Goal: Task Accomplishment & Management: Complete application form

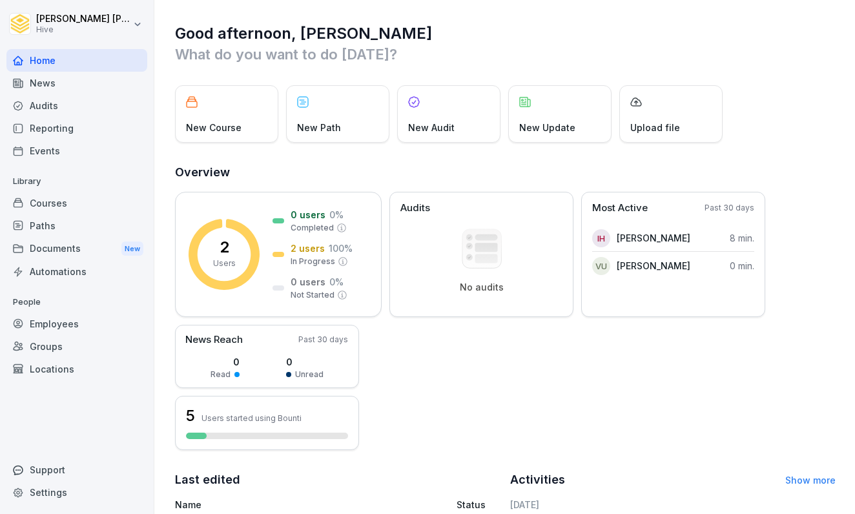
click at [50, 228] on div "Paths" at bounding box center [76, 225] width 141 height 23
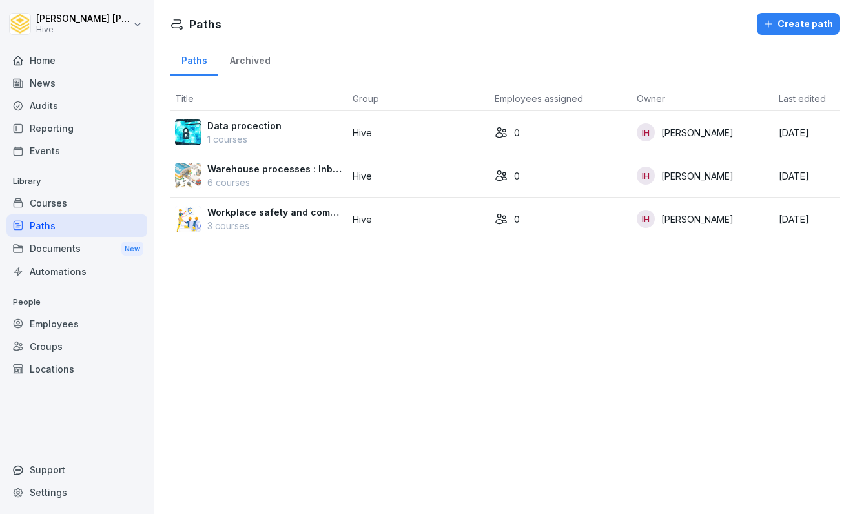
click at [245, 167] on p "Warehouse processes : Inbound, inventory and outbound" at bounding box center [274, 169] width 135 height 14
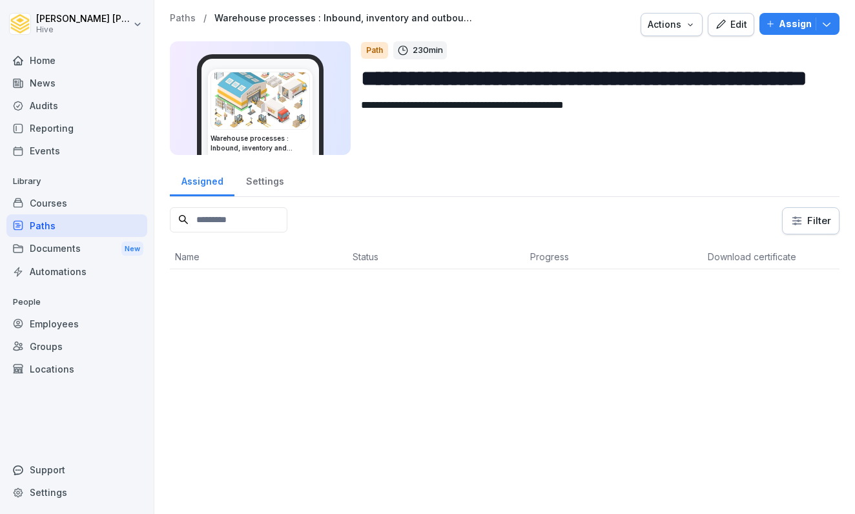
click at [94, 219] on div "Paths" at bounding box center [76, 225] width 141 height 23
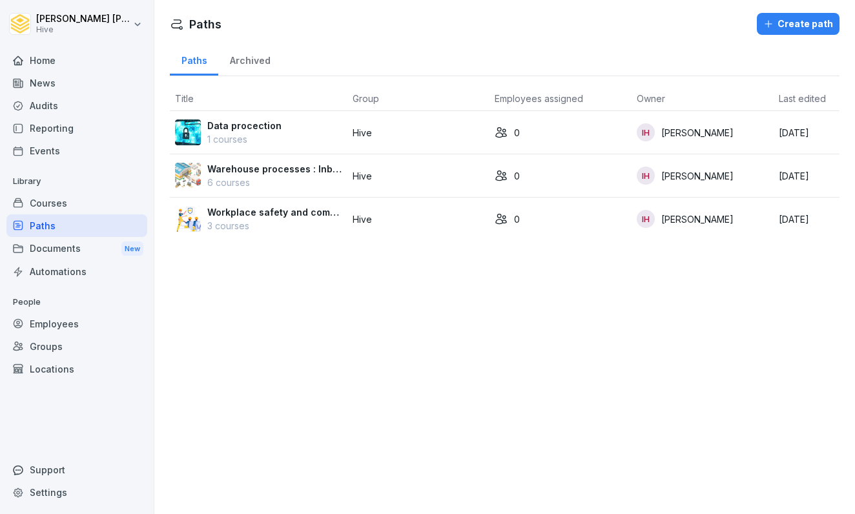
click at [784, 23] on div "Create path" at bounding box center [798, 24] width 70 height 14
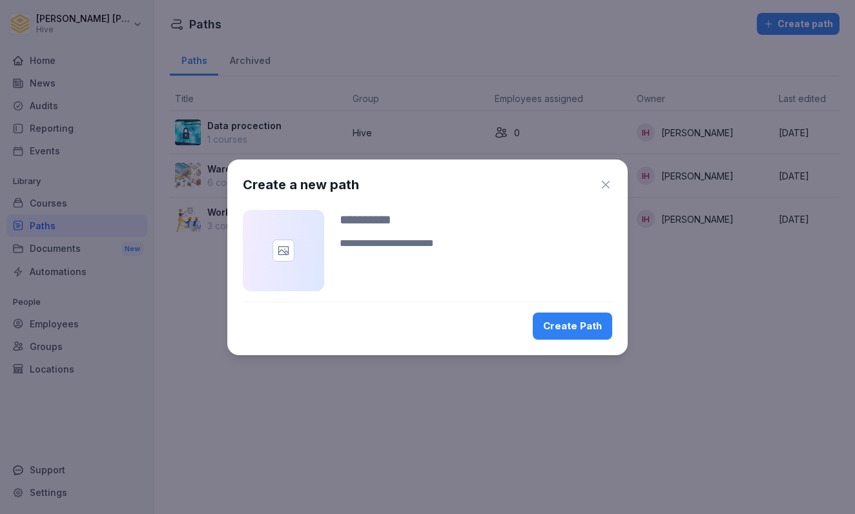
click at [427, 247] on textarea at bounding box center [476, 251] width 272 height 31
type textarea "*"
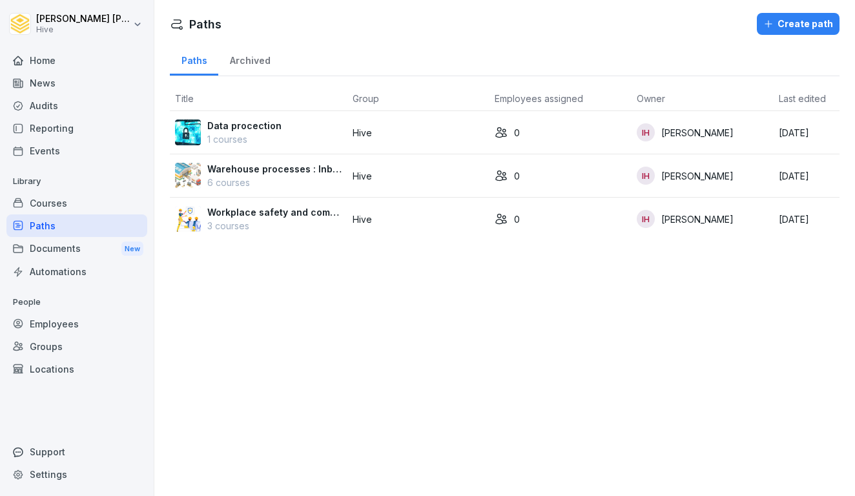
click at [286, 178] on p "6 courses" at bounding box center [274, 183] width 135 height 14
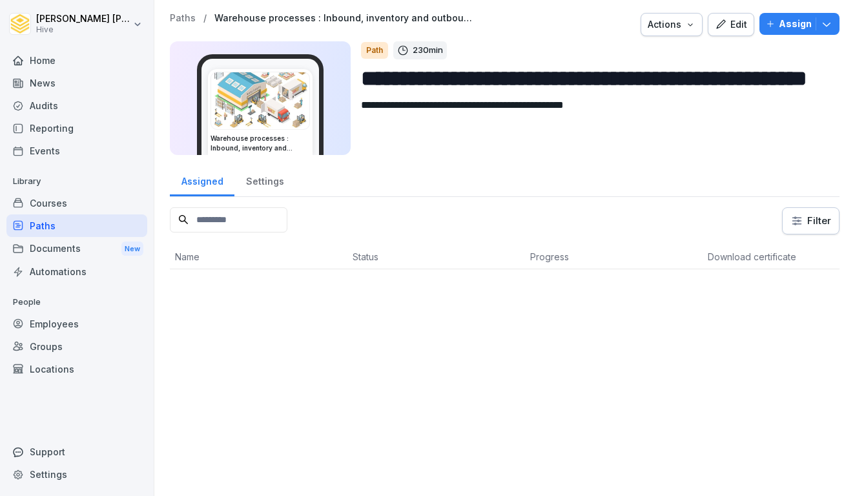
click at [74, 224] on div "Paths" at bounding box center [76, 225] width 141 height 23
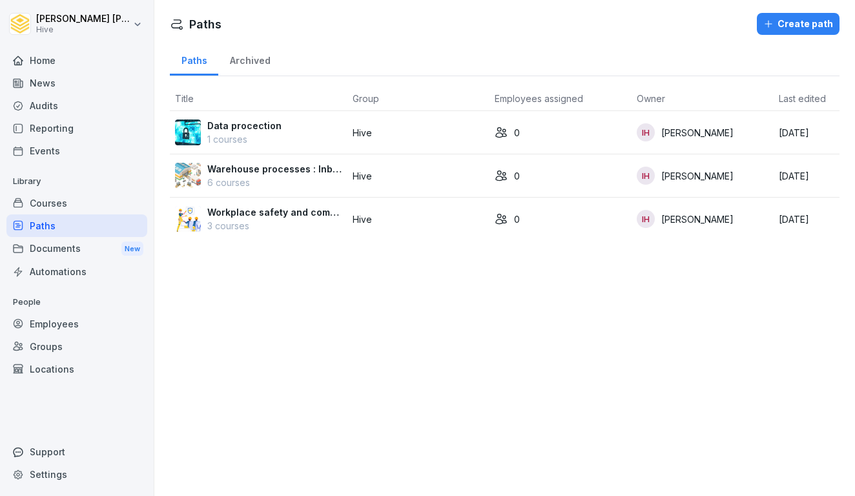
click at [274, 165] on p "Warehouse processes : Inbound, inventory and outbound" at bounding box center [274, 169] width 135 height 14
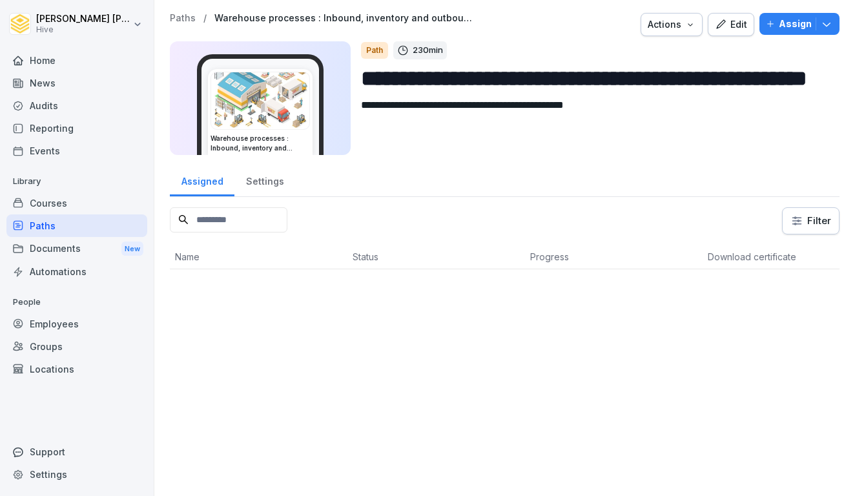
click at [731, 22] on div "Edit" at bounding box center [731, 24] width 32 height 14
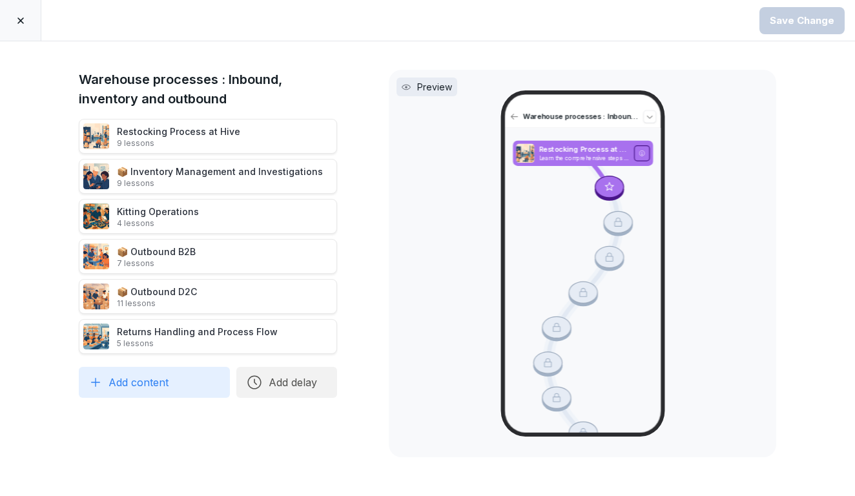
click at [19, 22] on icon at bounding box center [20, 20] width 6 height 6
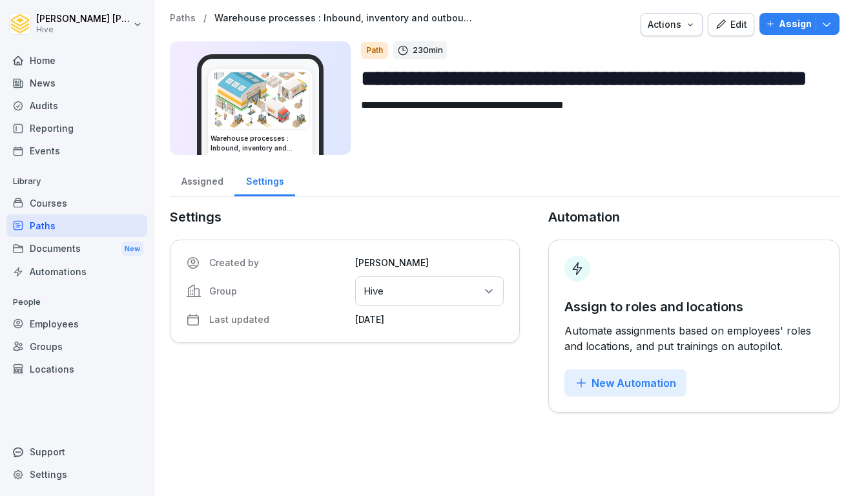
click at [726, 26] on icon "button" at bounding box center [721, 25] width 12 height 12
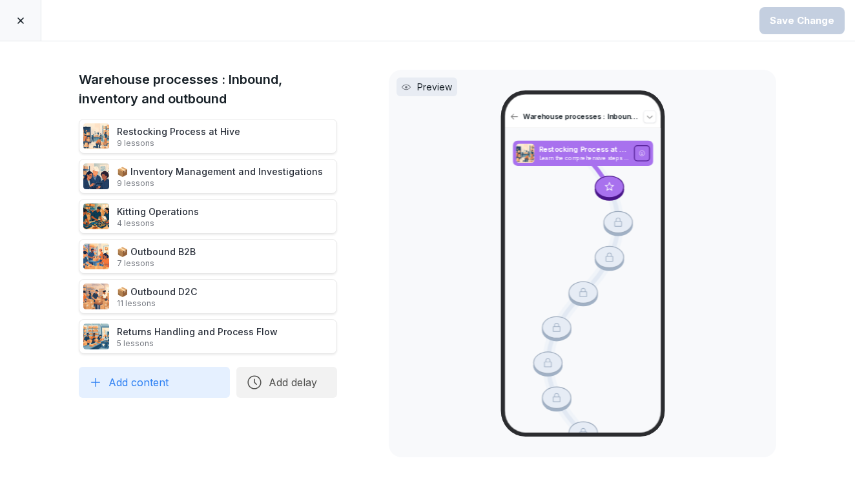
click at [8, 23] on div at bounding box center [20, 20] width 41 height 41
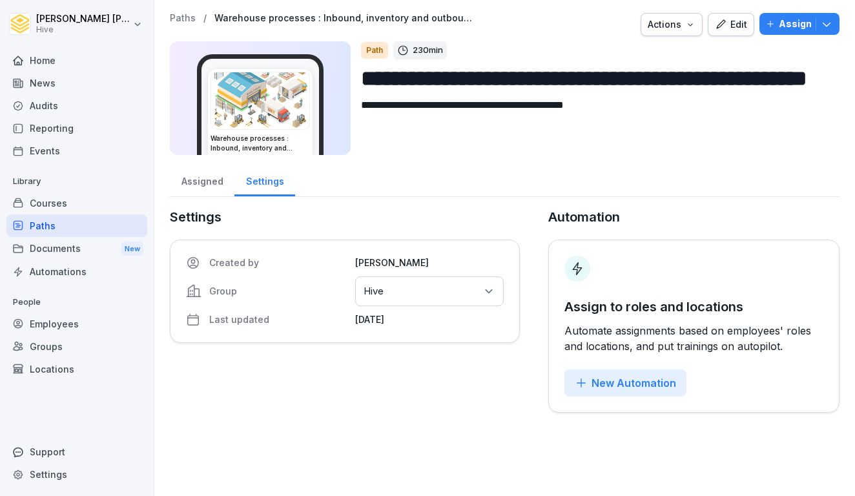
click at [821, 19] on icon "button" at bounding box center [826, 23] width 13 height 13
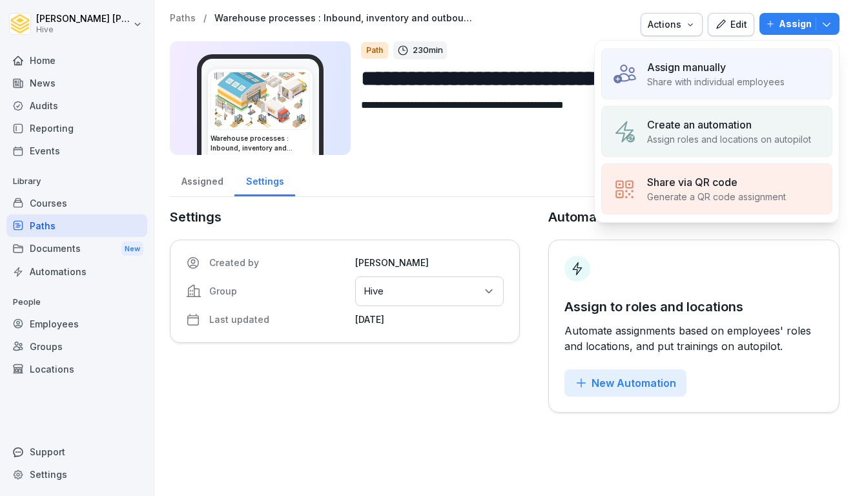
click at [820, 21] on icon "button" at bounding box center [826, 23] width 13 height 13
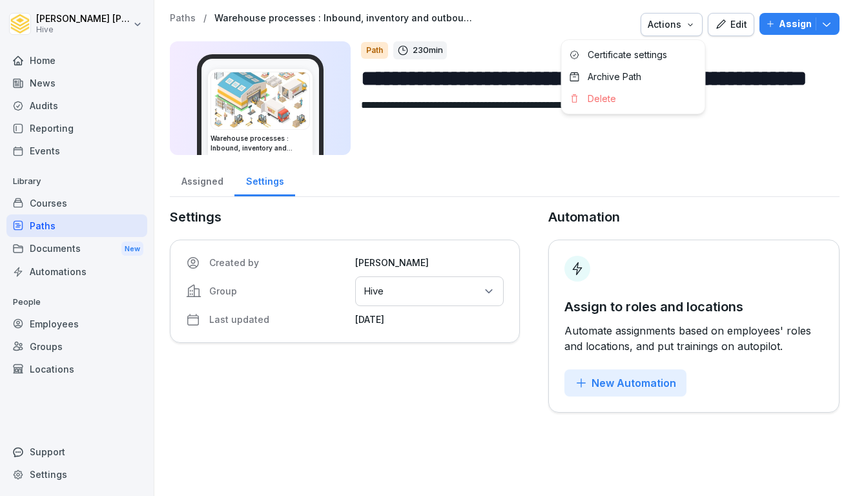
click at [691, 25] on icon "button" at bounding box center [690, 24] width 10 height 10
click at [627, 99] on div "Delete" at bounding box center [633, 99] width 143 height 22
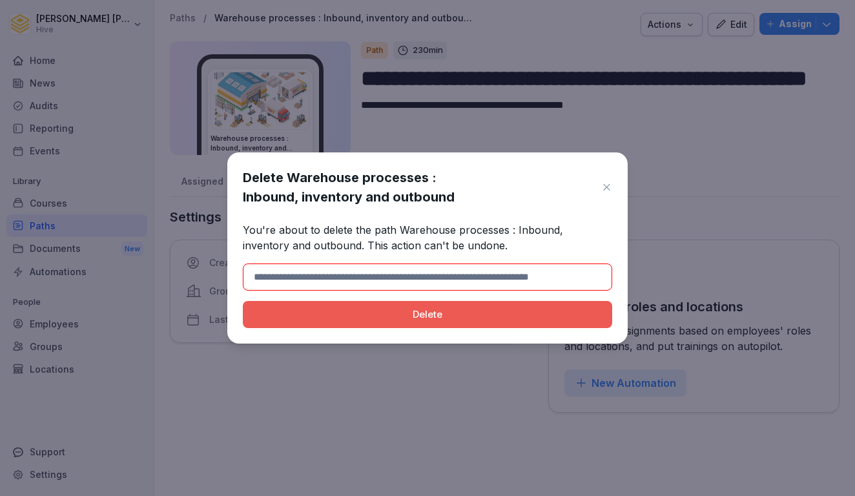
click at [495, 316] on div "Delete" at bounding box center [427, 314] width 349 height 14
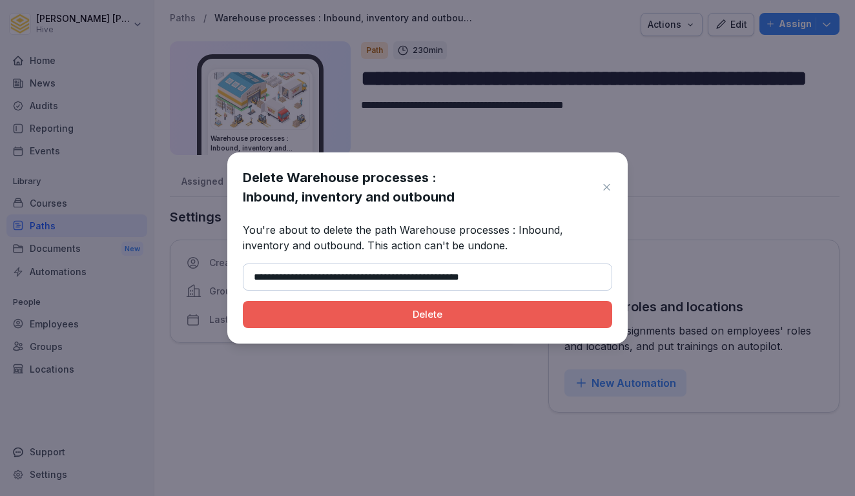
type input "**********"
click at [446, 320] on div "Delete" at bounding box center [427, 314] width 349 height 14
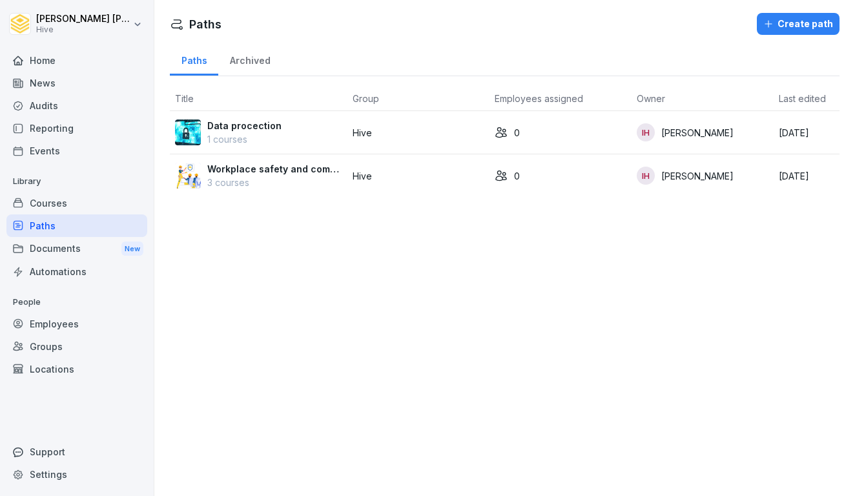
click at [77, 210] on div "Courses" at bounding box center [76, 203] width 141 height 23
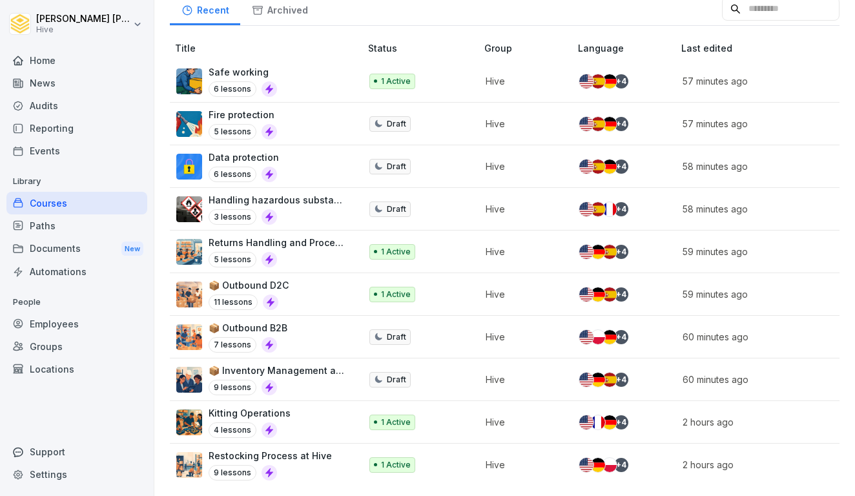
scroll to position [290, 0]
click at [49, 229] on div "Paths" at bounding box center [76, 225] width 141 height 23
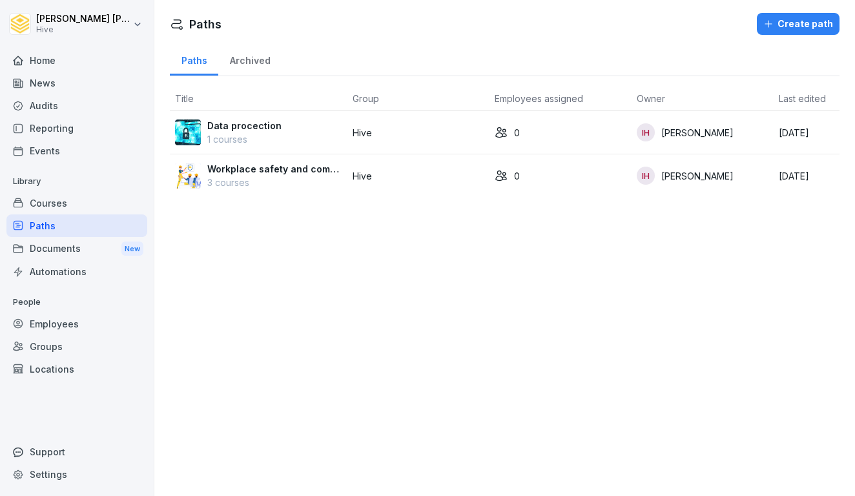
click at [239, 56] on div "Archived" at bounding box center [249, 59] width 63 height 33
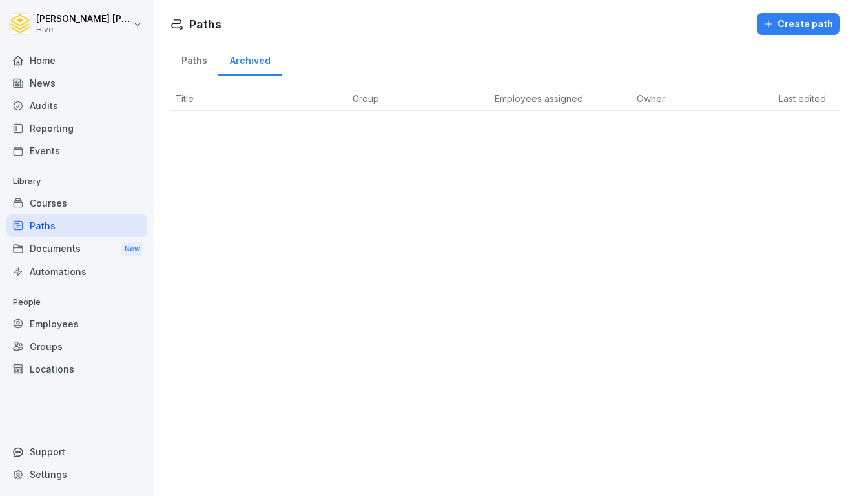
click at [201, 56] on div "Paths" at bounding box center [194, 59] width 48 height 33
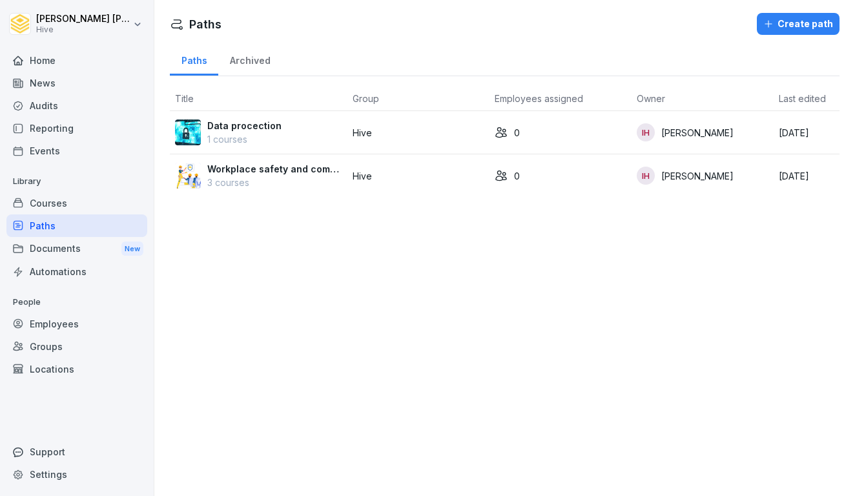
click at [71, 206] on div "Courses" at bounding box center [76, 203] width 141 height 23
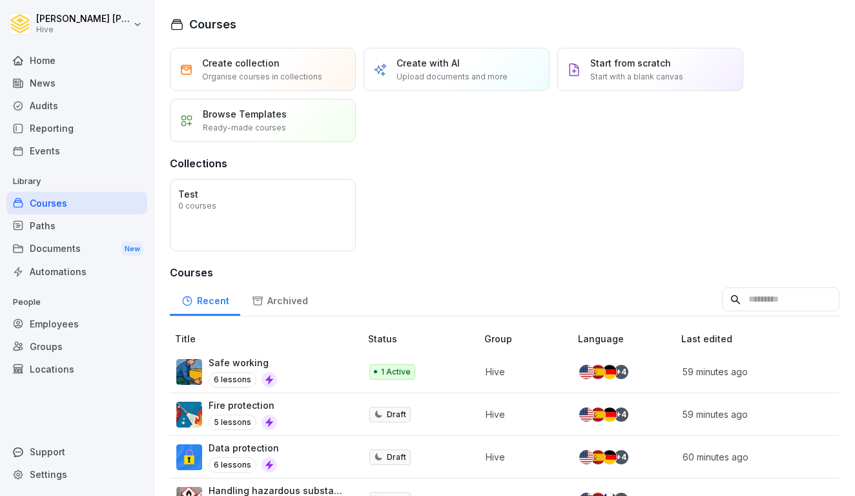
click at [80, 227] on div "Paths" at bounding box center [76, 225] width 141 height 23
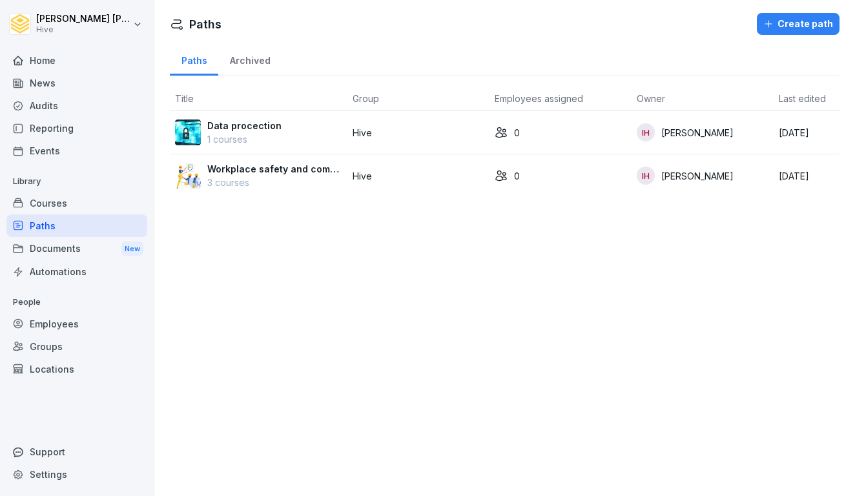
click at [796, 21] on div "Create path" at bounding box center [798, 24] width 70 height 14
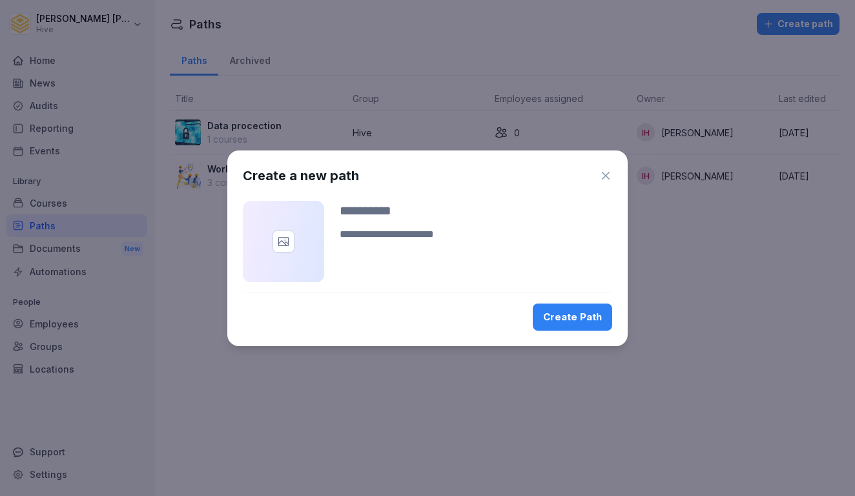
click at [435, 211] on input at bounding box center [476, 210] width 272 height 19
type input "*"
click at [604, 184] on div "Create a new path" at bounding box center [427, 175] width 369 height 19
click at [604, 179] on icon "button" at bounding box center [605, 175] width 13 height 13
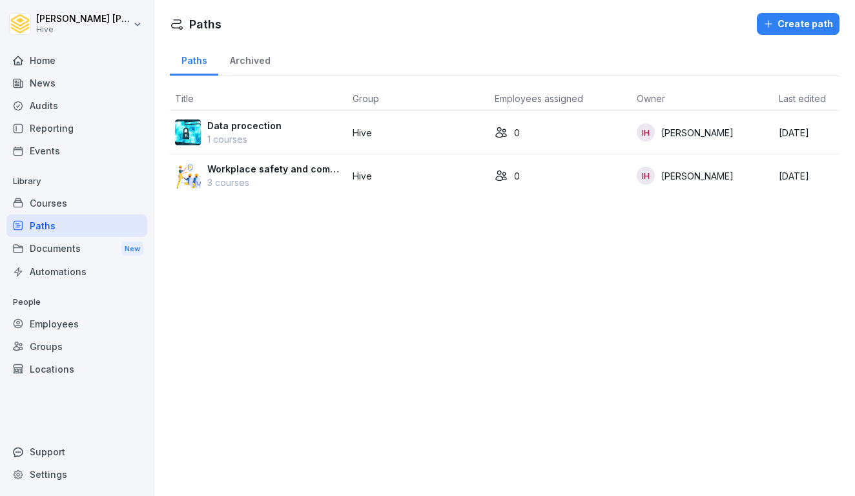
click at [79, 205] on div "Courses" at bounding box center [76, 203] width 141 height 23
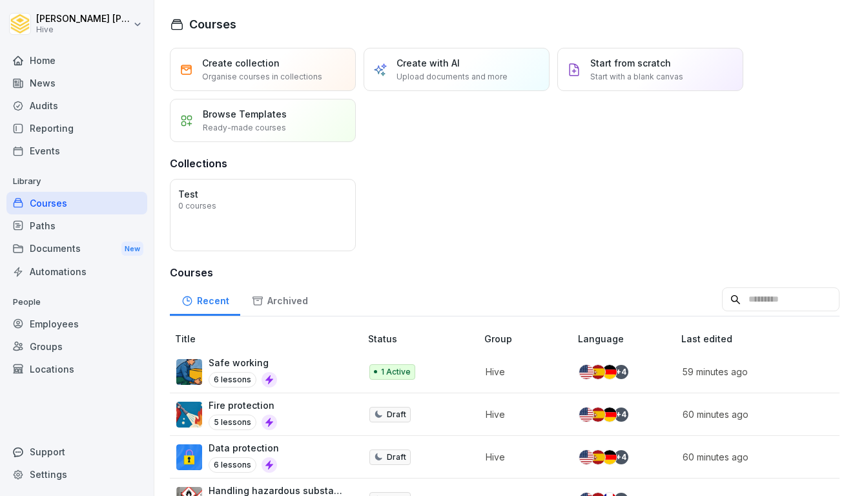
click at [64, 141] on div "Events" at bounding box center [76, 150] width 141 height 23
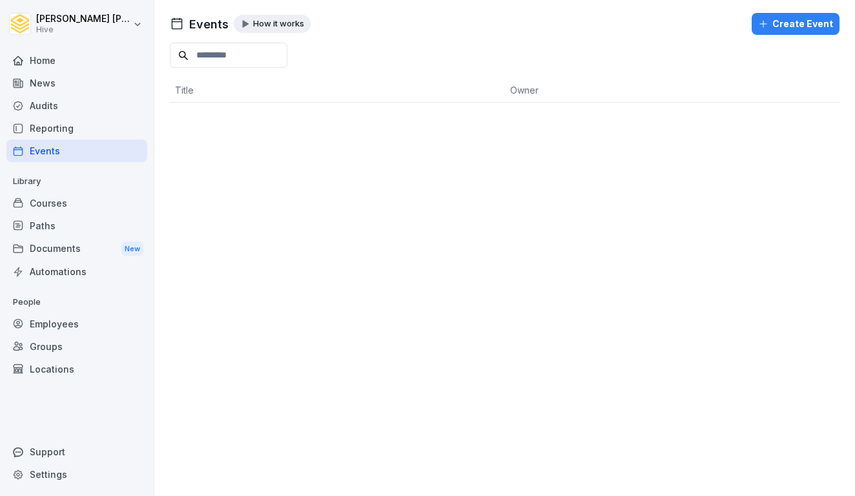
click at [60, 129] on div "Reporting" at bounding box center [76, 128] width 141 height 23
click at [56, 150] on div "Events" at bounding box center [76, 150] width 141 height 23
click at [56, 119] on div "Reporting" at bounding box center [76, 128] width 141 height 23
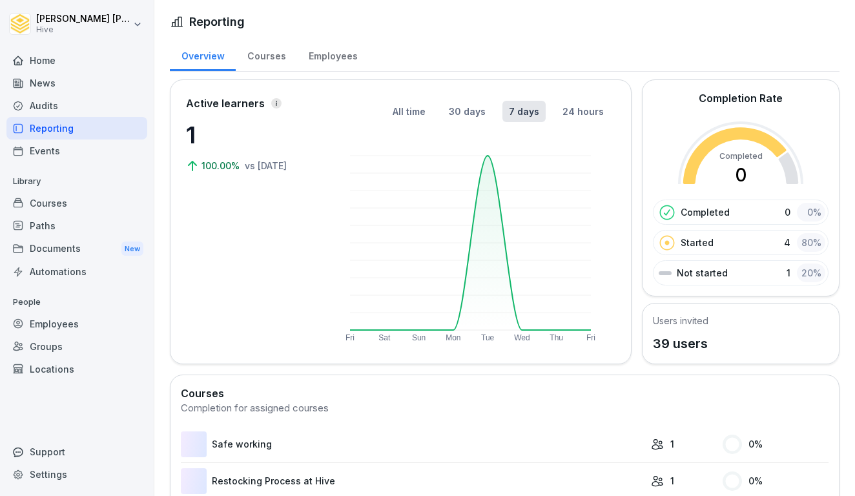
click at [56, 109] on div "Audits" at bounding box center [76, 105] width 141 height 23
click at [57, 72] on div "News" at bounding box center [76, 83] width 141 height 23
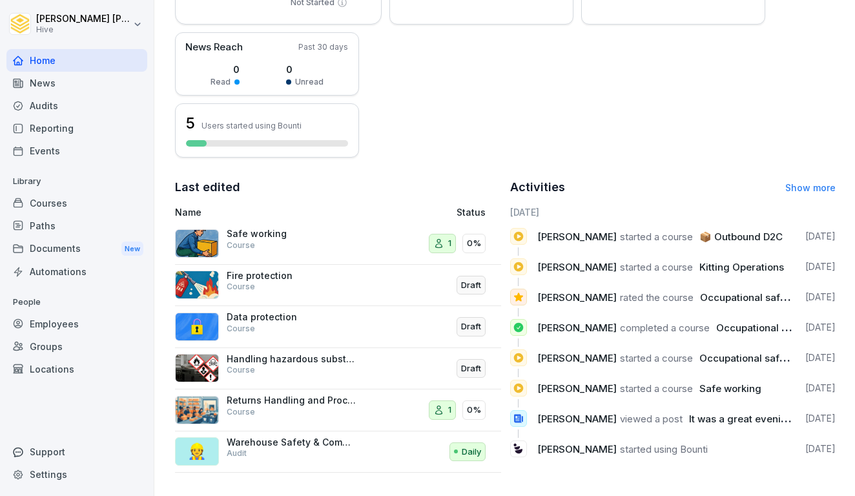
scroll to position [290, 0]
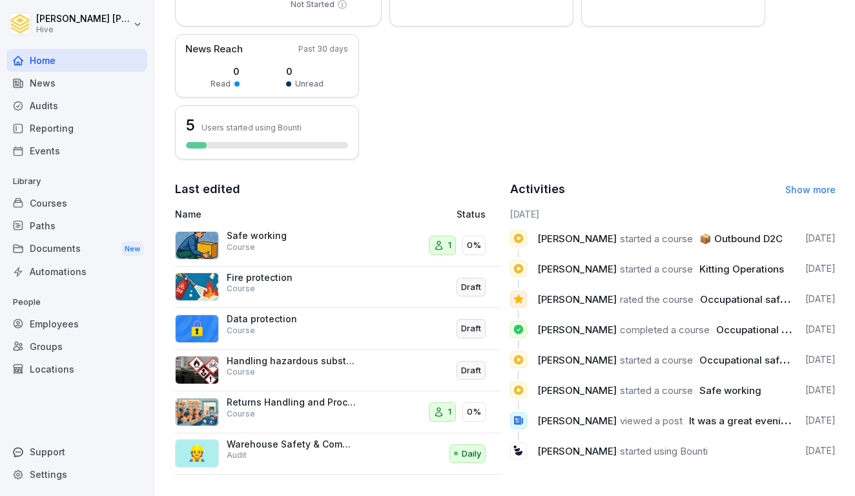
click at [61, 222] on div "Paths" at bounding box center [76, 225] width 141 height 23
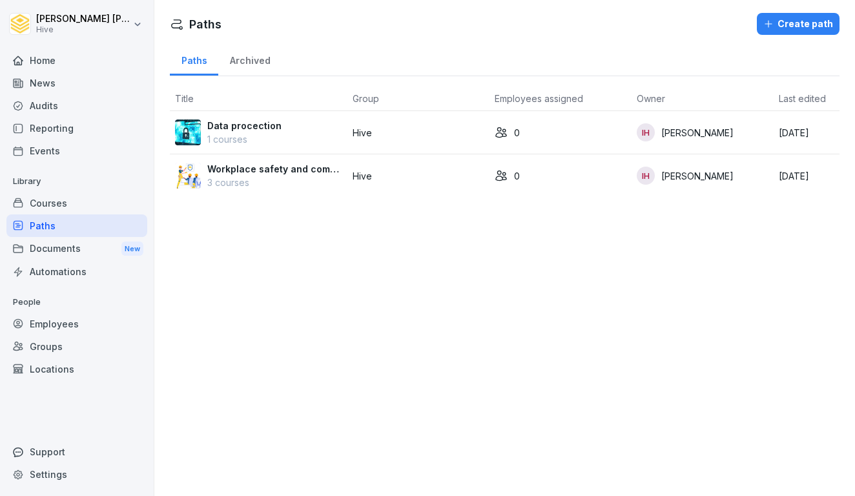
click at [789, 23] on div "Create path" at bounding box center [798, 24] width 70 height 14
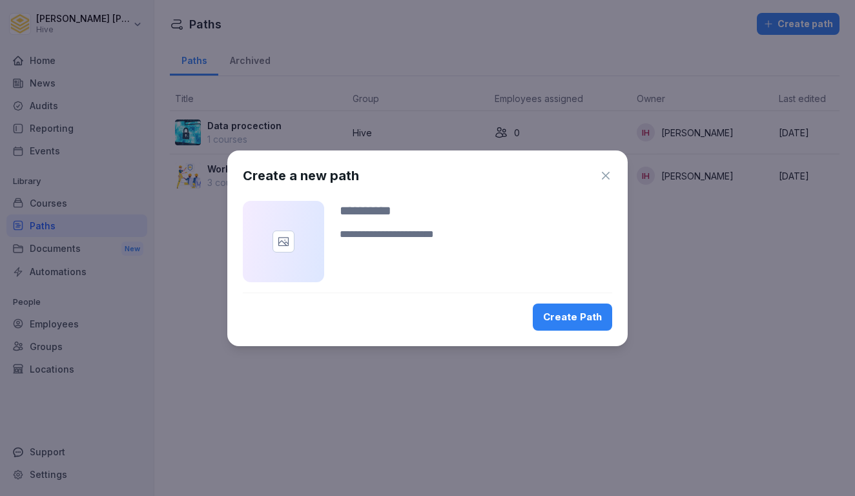
click at [432, 243] on textarea at bounding box center [476, 242] width 272 height 31
type textarea "*"
type textarea "**********"
click at [281, 247] on icon at bounding box center [283, 241] width 13 height 13
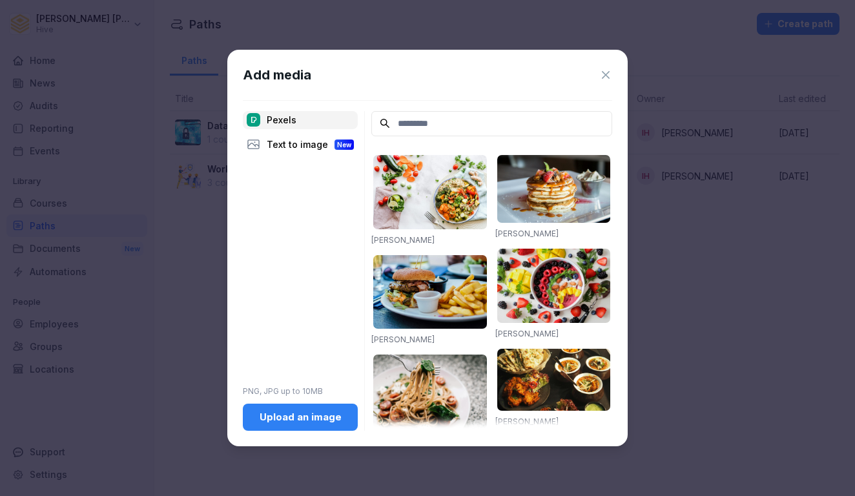
click at [292, 147] on div "Text to image New" at bounding box center [300, 145] width 115 height 18
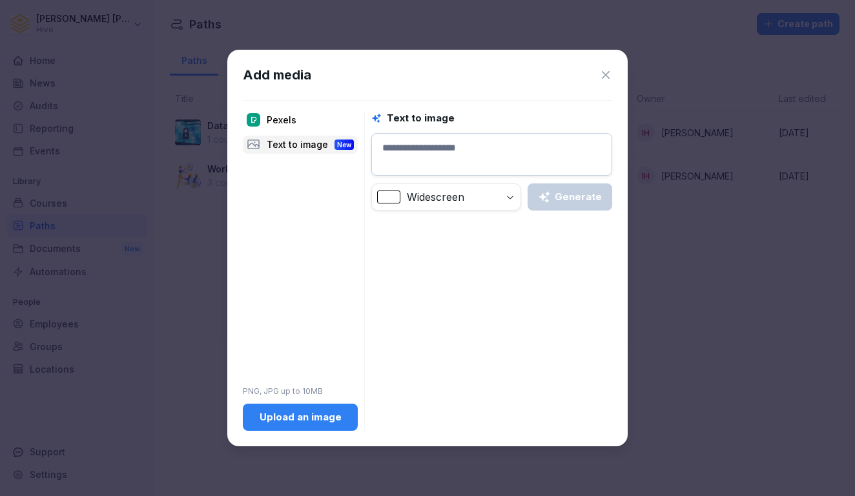
click at [286, 414] on div "Upload an image" at bounding box center [300, 417] width 94 height 14
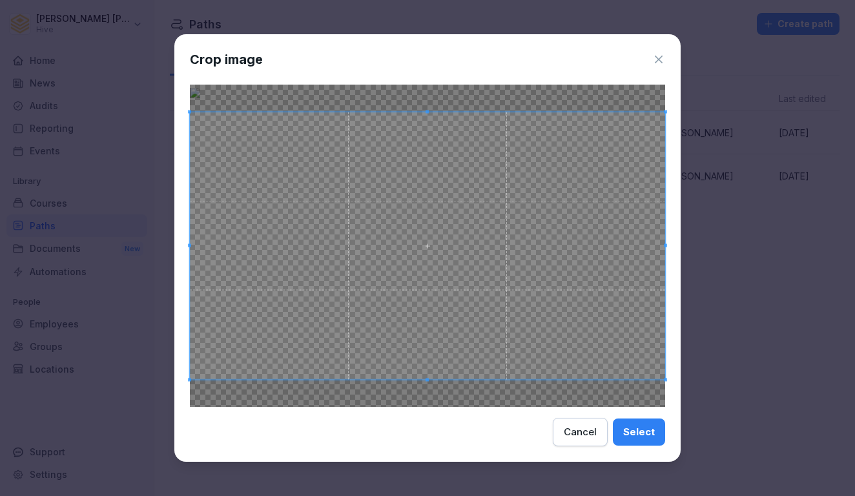
click at [639, 433] on div "Select" at bounding box center [639, 432] width 32 height 14
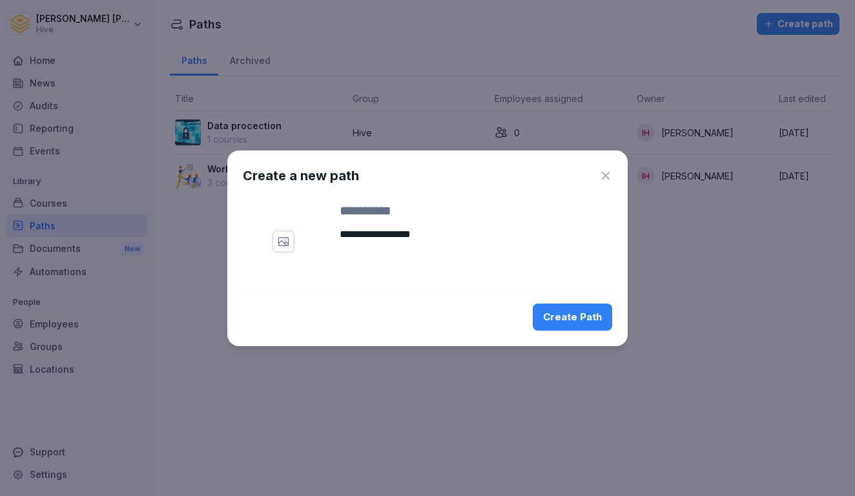
click at [560, 315] on div "Create Path" at bounding box center [572, 317] width 59 height 14
click at [409, 228] on textarea "**********" at bounding box center [476, 242] width 272 height 31
click at [396, 209] on input at bounding box center [476, 210] width 272 height 19
type input "**********"
click at [443, 229] on textarea "**********" at bounding box center [476, 242] width 272 height 31
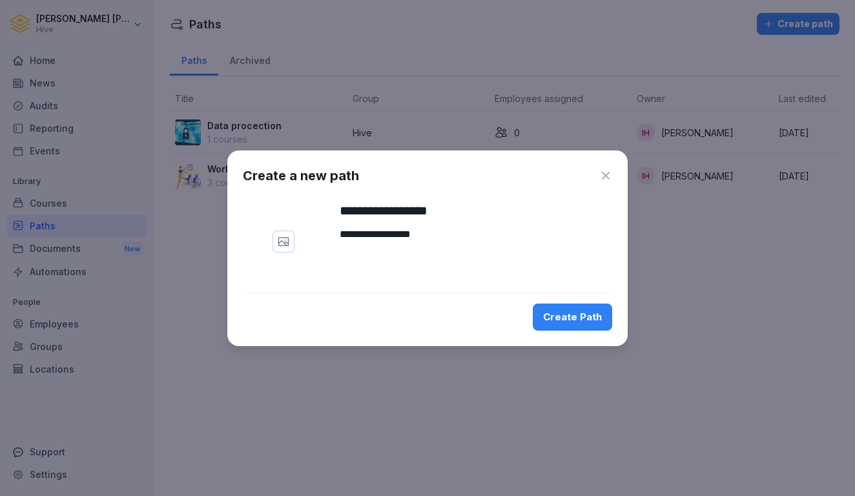
drag, startPoint x: 445, startPoint y: 233, endPoint x: 294, endPoint y: 235, distance: 150.4
click at [294, 235] on div "**********" at bounding box center [427, 241] width 369 height 81
click at [580, 312] on div "Create Path" at bounding box center [572, 317] width 59 height 14
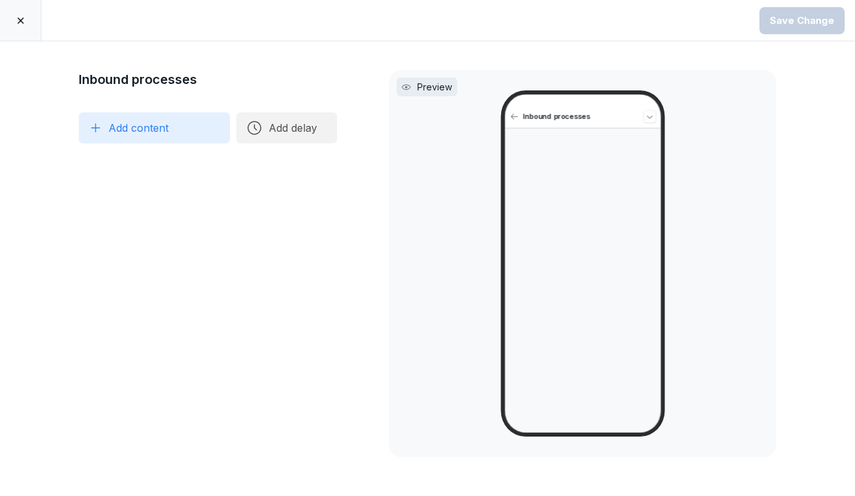
click at [167, 131] on button "Add content" at bounding box center [154, 127] width 151 height 31
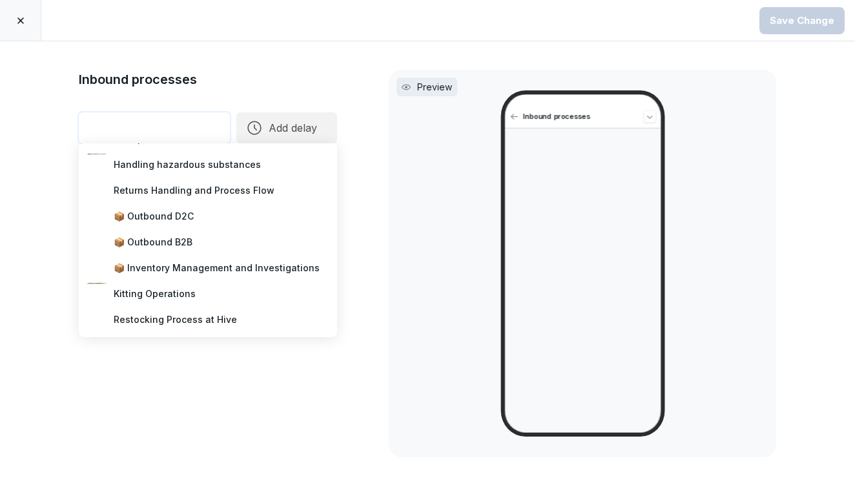
scroll to position [75, 0]
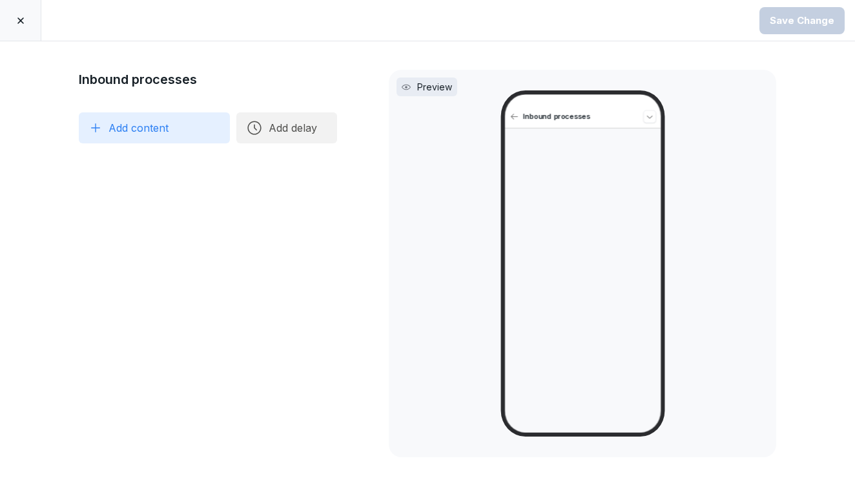
click at [232, 406] on div "Inbound processes To pick up a draggable item, press the space bar. While dragg…" at bounding box center [208, 269] width 258 height 398
